Goal: Task Accomplishment & Management: Use online tool/utility

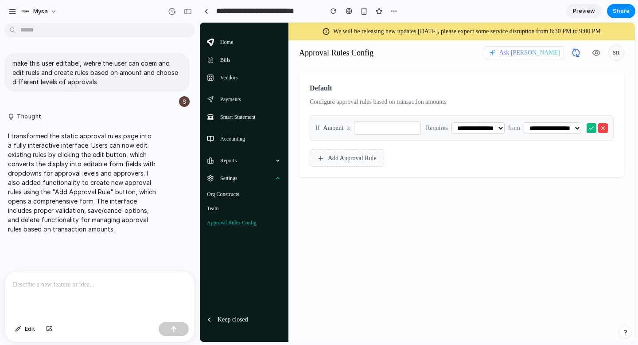
drag, startPoint x: 200, startPoint y: 23, endPoint x: 387, endPoint y: 128, distance: 214.5
click at [387, 128] on input "*" at bounding box center [387, 128] width 66 height 14
type input "*"
click at [577, 128] on select "**********" at bounding box center [553, 128] width 58 height 12
click at [328, 156] on button "Add Approval Rule" at bounding box center [347, 157] width 74 height 17
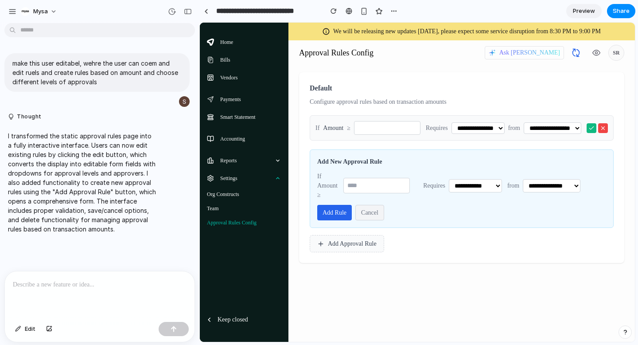
click at [422, 277] on div "**********" at bounding box center [461, 172] width 325 height 215
click at [384, 245] on button "Add Approval Rule" at bounding box center [347, 243] width 74 height 17
click at [248, 206] on div "Team" at bounding box center [244, 208] width 82 height 14
click at [261, 133] on div "Accounting" at bounding box center [244, 139] width 82 height 18
click at [210, 15] on link at bounding box center [205, 10] width 13 height 13
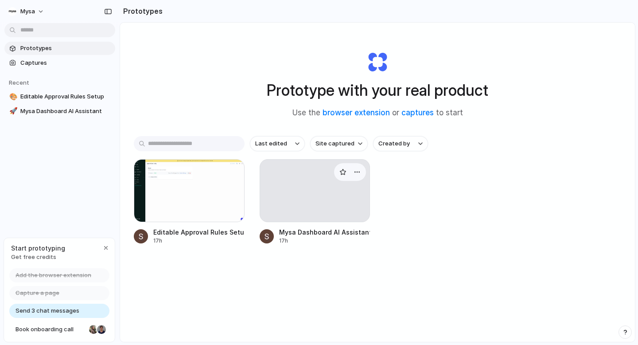
click at [313, 207] on div at bounding box center [315, 190] width 111 height 63
